Goal: Task Accomplishment & Management: Manage account settings

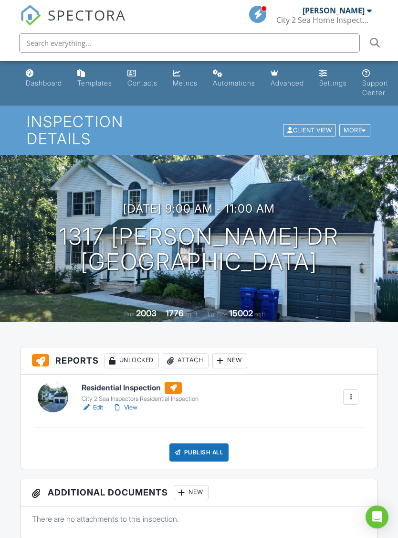
click at [186, 353] on div "Attach" at bounding box center [186, 360] width 46 height 15
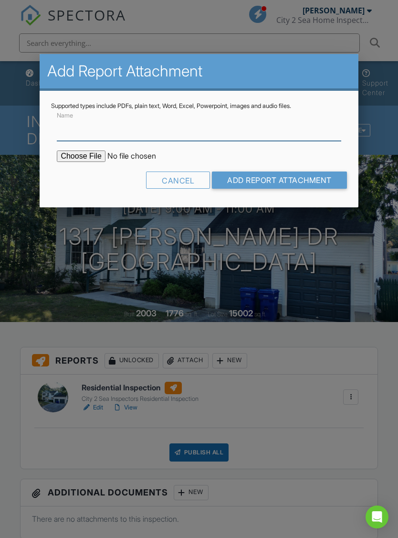
click at [81, 131] on input "Name" at bounding box center [199, 129] width 284 height 23
type input "Termite repair estimate"
click at [75, 153] on input "file" at bounding box center [138, 155] width 162 height 11
type input "C:\fakepath\1317 Joann Dr treatment estimate 2025.pdf"
click at [287, 177] on input "Add Report Attachment" at bounding box center [279, 179] width 135 height 17
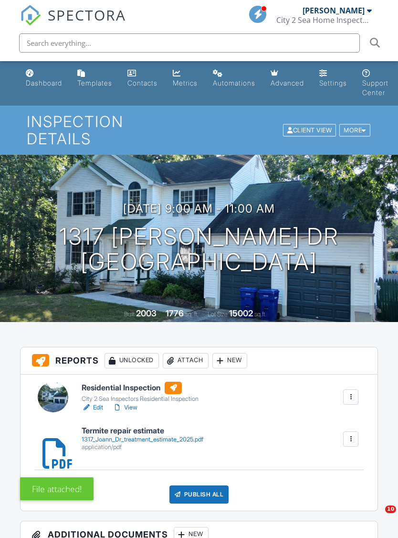
click at [189, 353] on div "Attach" at bounding box center [186, 360] width 46 height 15
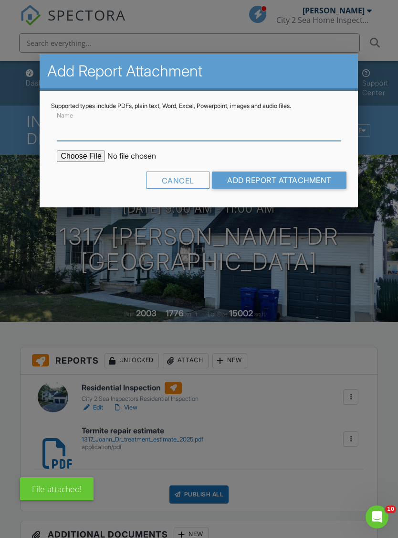
click at [66, 127] on input "Name" at bounding box center [199, 129] width 284 height 23
type input "Termite inspection report"
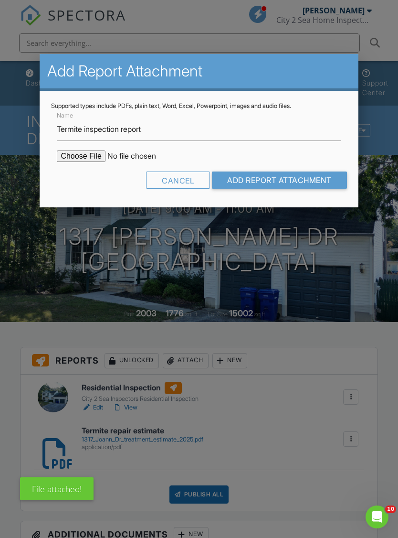
click at [72, 157] on input "file" at bounding box center [138, 155] width 162 height 11
type input "C:\fakepath\1317 Joann Dr WDI scan 2025.pdf"
click at [293, 178] on input "Add Report Attachment" at bounding box center [279, 179] width 135 height 17
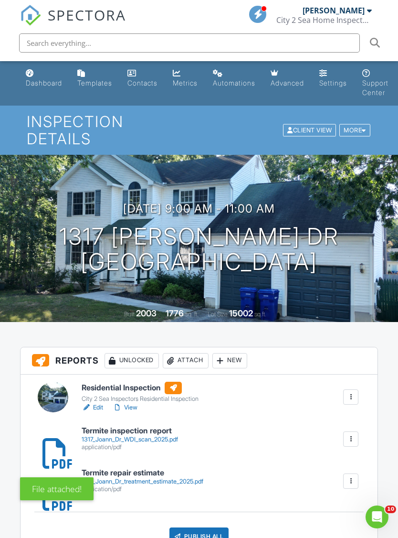
click at [139, 395] on div "City 2 Sea Inspectors Residential Inspection" at bounding box center [140, 399] width 117 height 8
click at [138, 403] on link "View" at bounding box center [125, 408] width 25 height 10
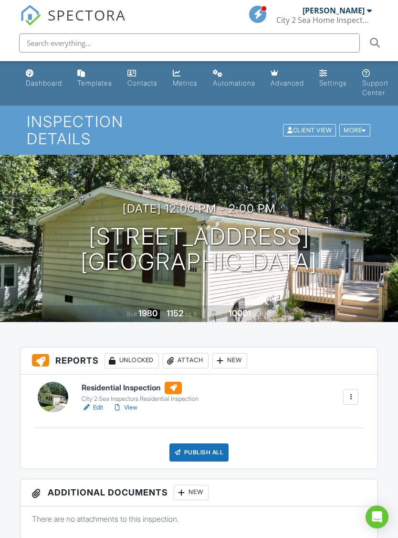
click at [185, 353] on div "Attach" at bounding box center [186, 360] width 46 height 15
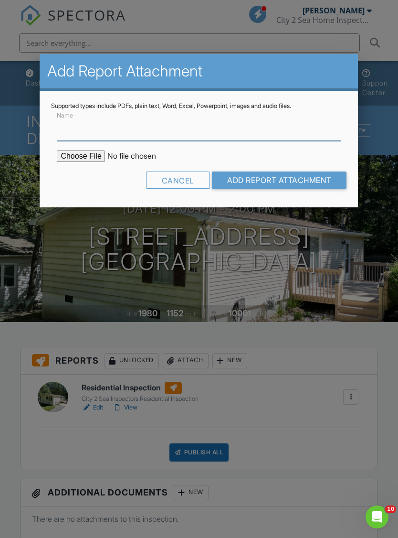
click at [72, 130] on input "Name" at bounding box center [199, 129] width 284 height 23
type input "Termite repair estimate"
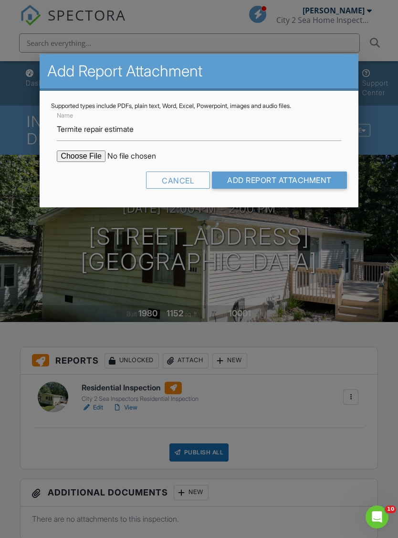
click at [74, 156] on input "file" at bounding box center [138, 155] width 162 height 11
type input "C:\fakepath\416 Lark Rd treatment estimate 2025.pdf"
click at [259, 176] on input "Add Report Attachment" at bounding box center [279, 179] width 135 height 17
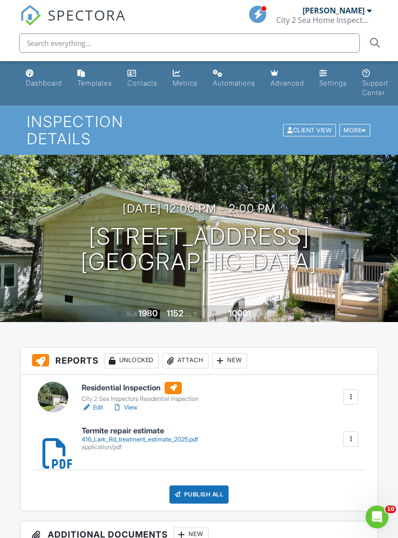
click at [193, 353] on div "Attach" at bounding box center [186, 360] width 46 height 15
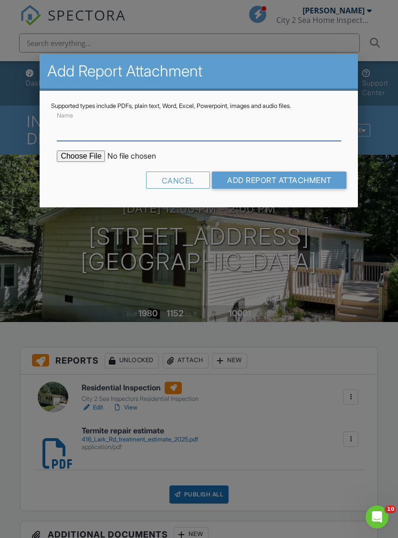
click at [185, 130] on input "Name" at bounding box center [199, 129] width 284 height 23
type input "Termite inspection report"
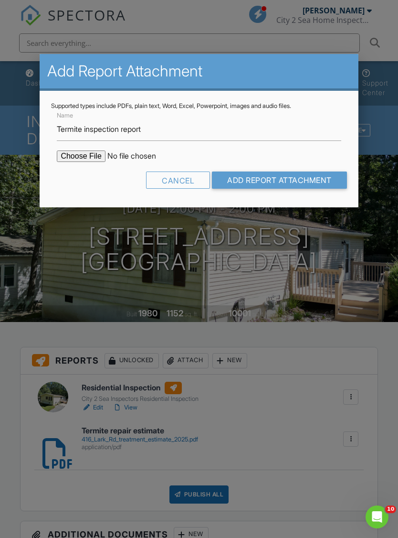
click at [81, 156] on input "file" at bounding box center [138, 155] width 162 height 11
type input "C:\fakepath\416 Lark Rd WDI scan 2025.pdf"
click at [284, 178] on input "Add Report Attachment" at bounding box center [279, 179] width 135 height 17
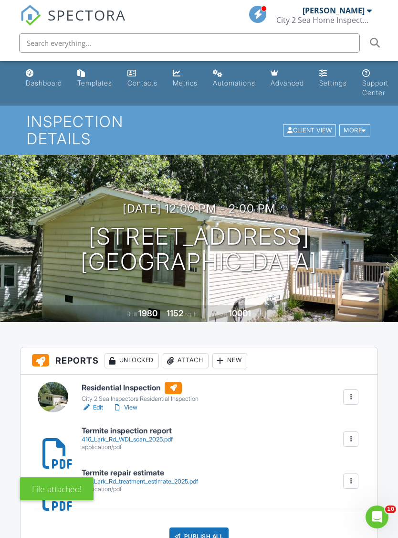
click at [133, 403] on link "View" at bounding box center [125, 408] width 25 height 10
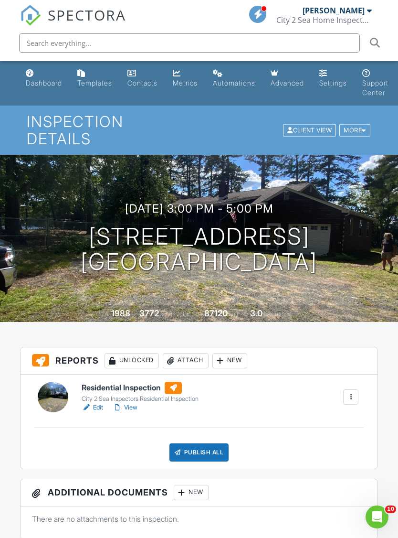
click at [182, 353] on div "Attach" at bounding box center [186, 360] width 46 height 15
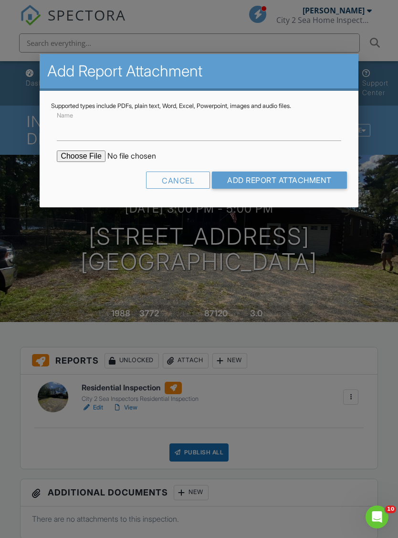
click at [66, 160] on input "file" at bounding box center [138, 155] width 162 height 11
type input "C:\fakepath\11 Jewel Rd WDI scan 2025.pdf"
click at [80, 134] on input "Name" at bounding box center [199, 129] width 284 height 23
type input "Termite inspection report"
click at [255, 183] on input "Add Report Attachment" at bounding box center [279, 179] width 135 height 17
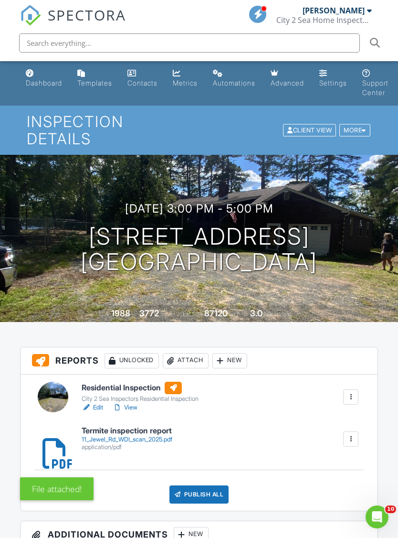
click at [136, 403] on link "View" at bounding box center [125, 408] width 25 height 10
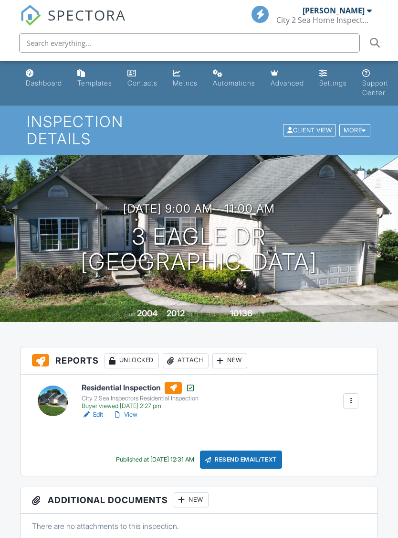
click at [186, 353] on div "Attach" at bounding box center [186, 360] width 46 height 15
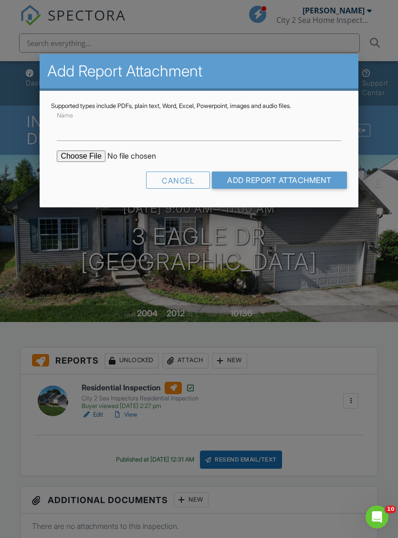
click at [73, 154] on input "file" at bounding box center [138, 155] width 162 height 11
type input "C:\fakepath\3 Eagle Dr treatment estimate 2025.pdf"
click at [106, 133] on input "Name" at bounding box center [199, 129] width 284 height 23
type input "Termite repair estimate"
click at [266, 183] on input "Add Report Attachment" at bounding box center [279, 179] width 135 height 17
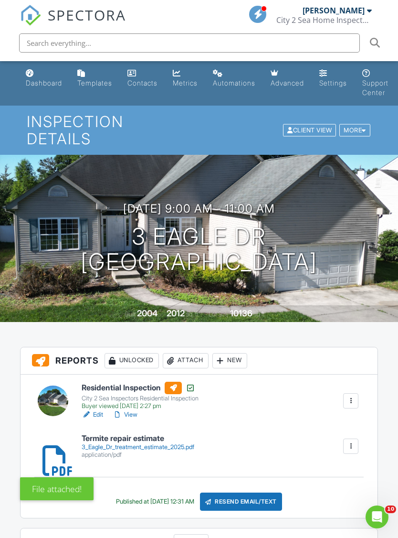
click at [183, 353] on div "Attach" at bounding box center [186, 360] width 46 height 15
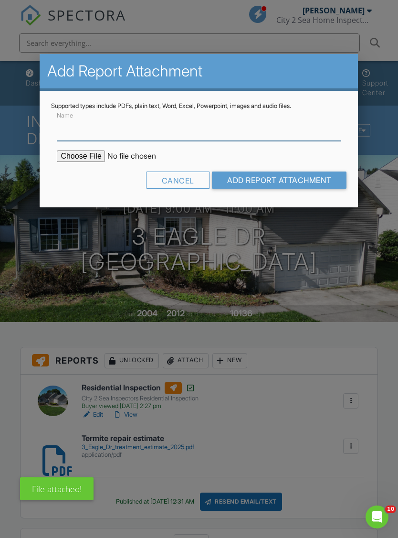
click at [70, 133] on input "Name" at bounding box center [199, 129] width 284 height 23
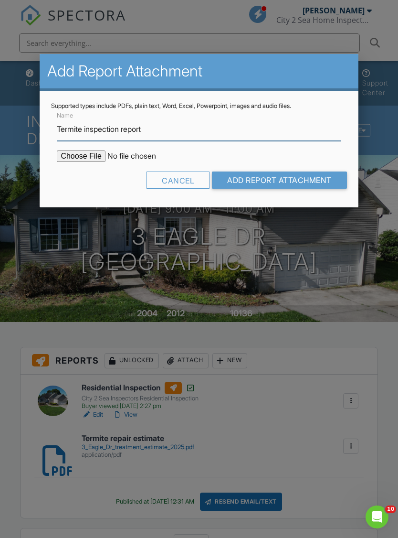
type input "Termite inspection report"
click at [69, 154] on input "file" at bounding box center [138, 155] width 162 height 11
type input "C:\fakepath\3 Eagle Dr WDI scan 2025.pdf"
click at [268, 182] on input "Add Report Attachment" at bounding box center [279, 179] width 135 height 17
